Goal: Information Seeking & Learning: Learn about a topic

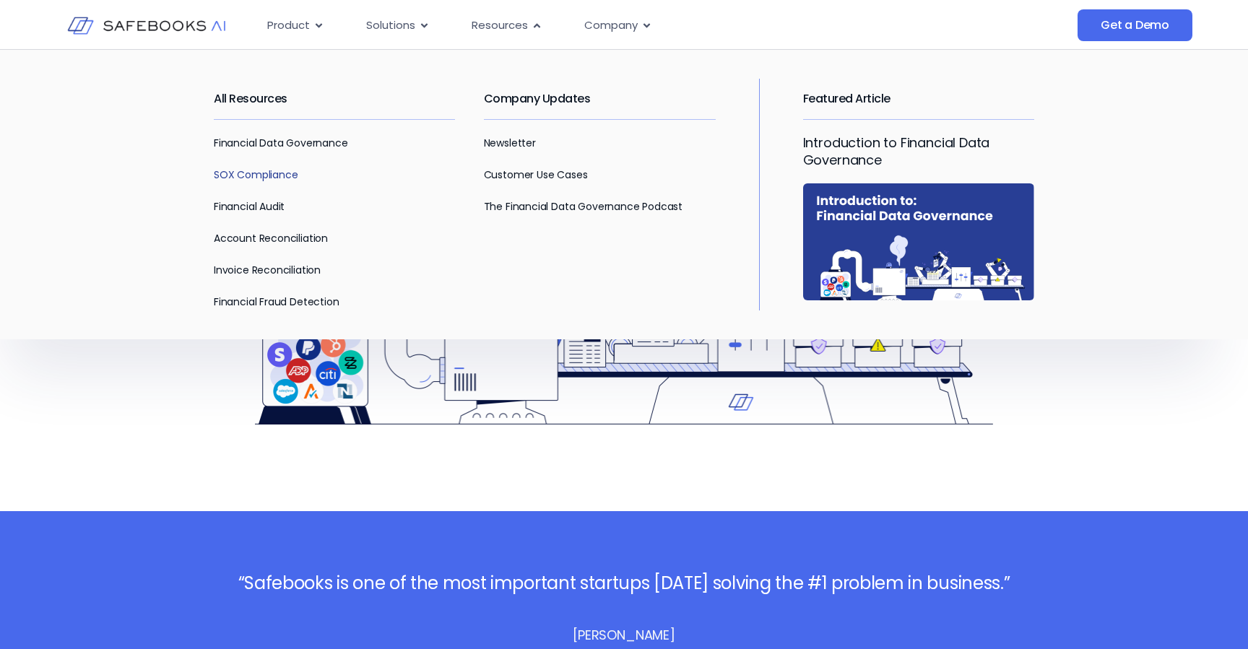
click at [295, 170] on link "SOX Compliance" at bounding box center [256, 175] width 84 height 14
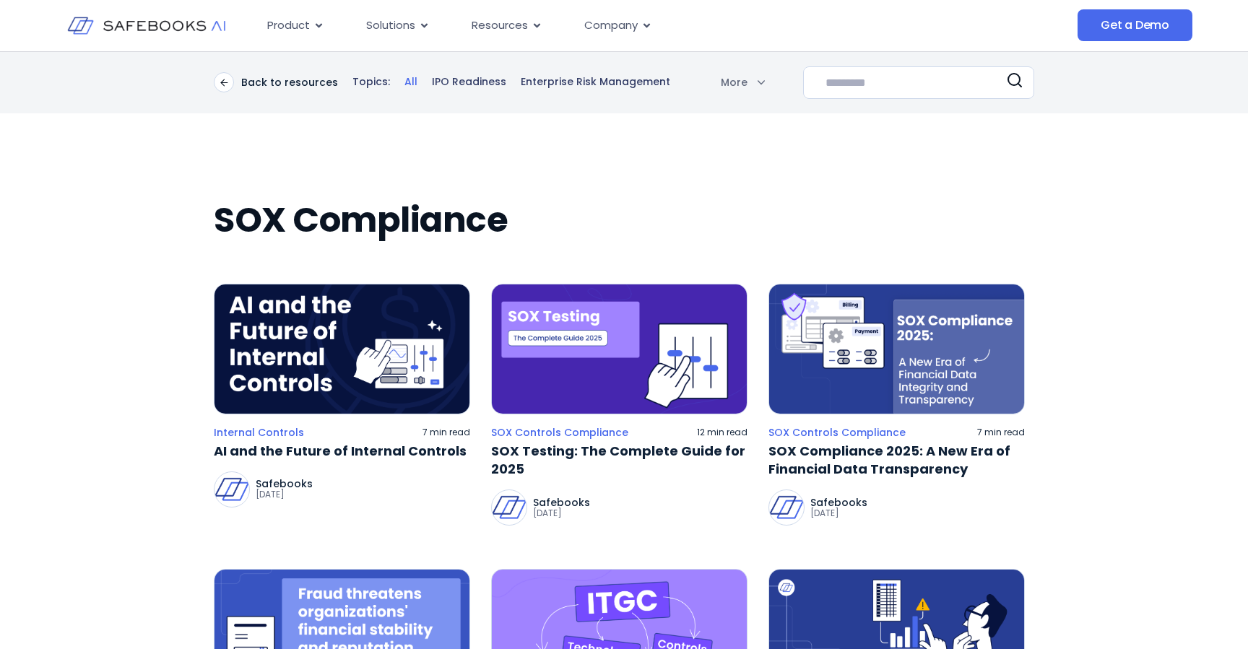
click at [295, 321] on img at bounding box center [342, 349] width 256 height 131
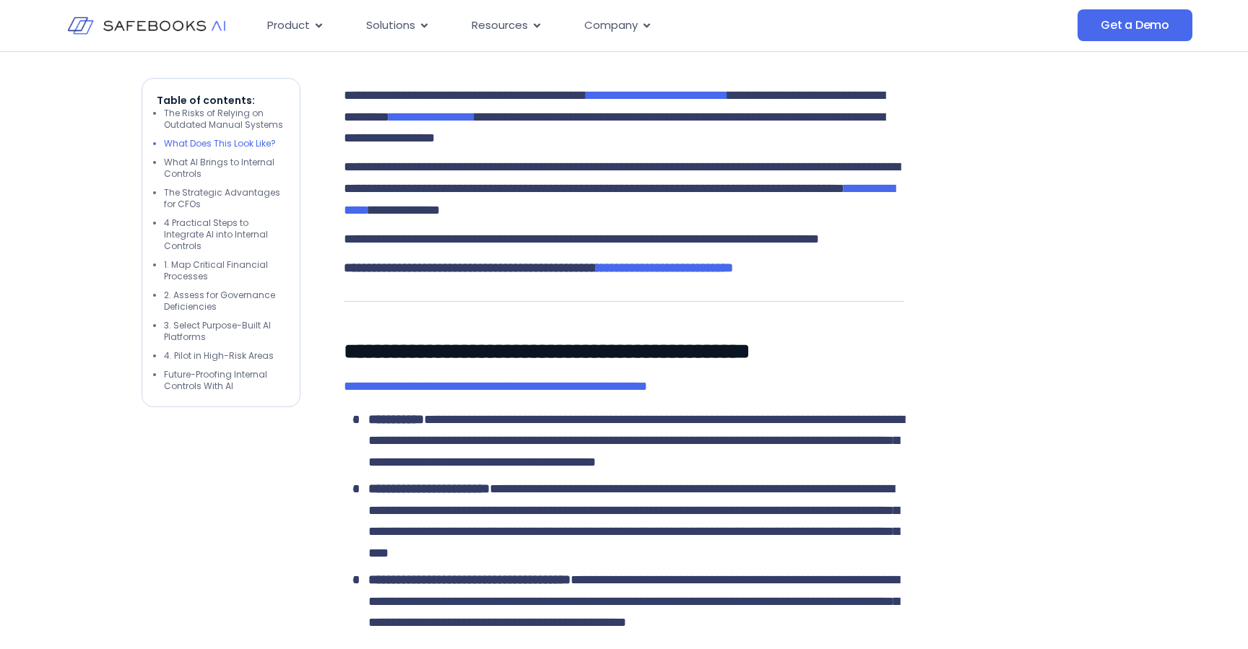
scroll to position [430, 0]
